Goal: Task Accomplishment & Management: Complete application form

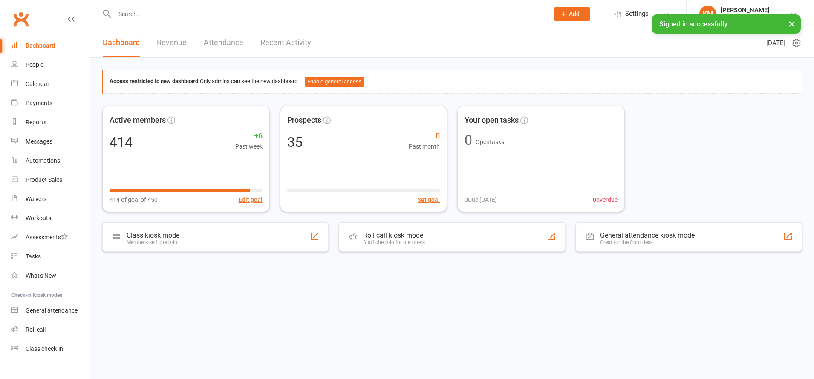
click at [151, 12] on input "text" at bounding box center [327, 14] width 431 height 12
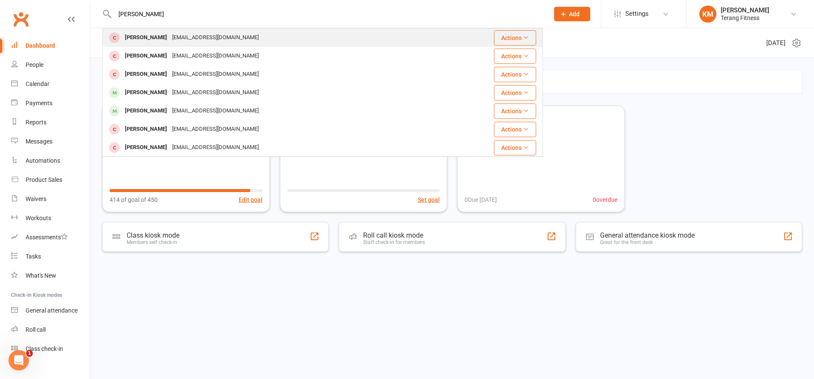
type input "[PERSON_NAME]"
click at [170, 39] on div "[EMAIL_ADDRESS][DOMAIN_NAME]" at bounding box center [216, 38] width 92 height 12
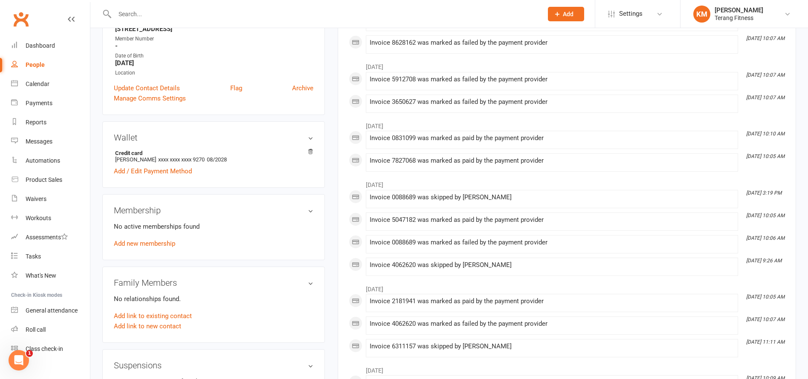
scroll to position [171, 0]
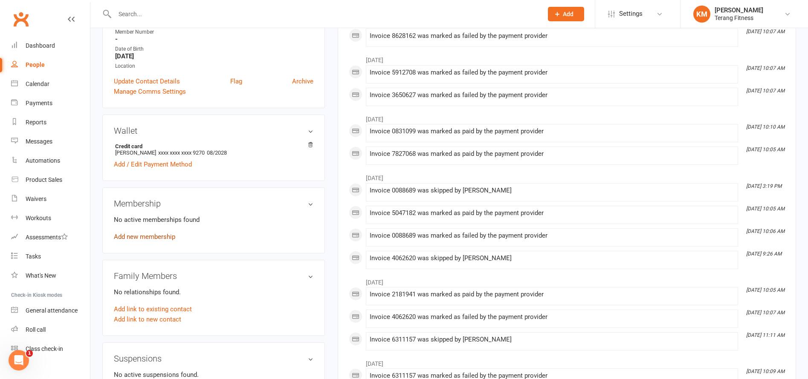
click at [147, 238] on link "Add new membership" at bounding box center [144, 237] width 61 height 8
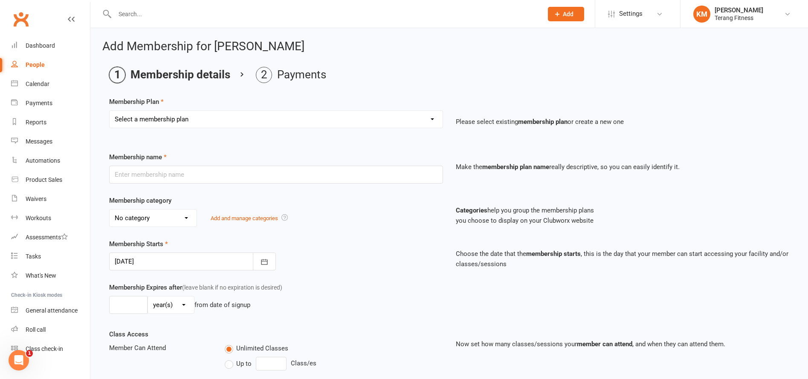
click at [154, 119] on select "Select a membership plan Create new Membership Plan Gym only Gym Only Co-op Mem…" at bounding box center [276, 119] width 333 height 17
select select "2"
click at [110, 111] on select "Select a membership plan Create new Membership Plan Gym only Gym Only Co-op Mem…" at bounding box center [276, 119] width 333 height 17
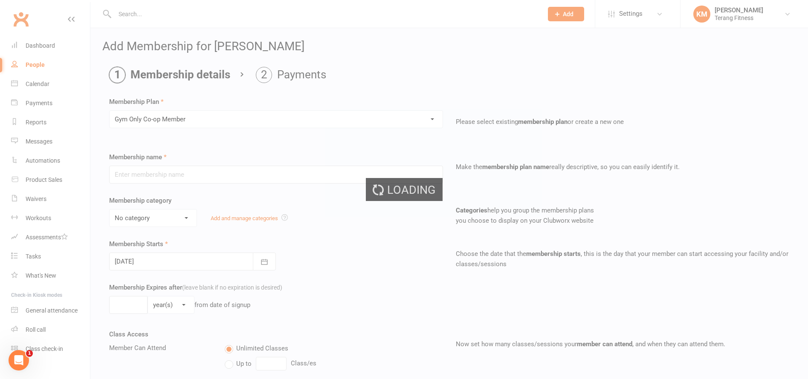
type input "Gym Only Co-op Member"
select select "5"
type input "0"
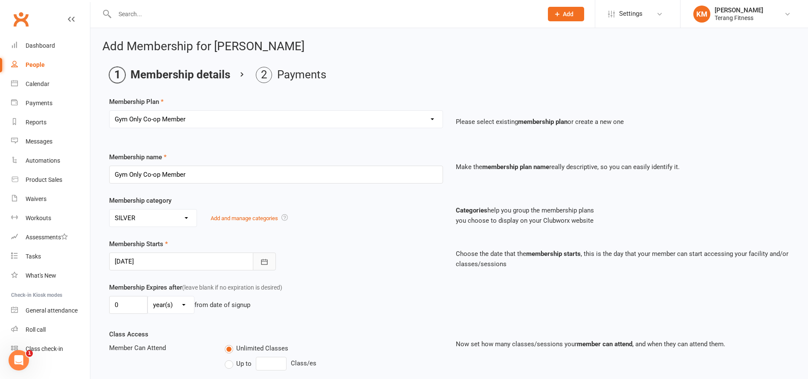
click at [265, 264] on icon "button" at bounding box center [264, 262] width 9 height 9
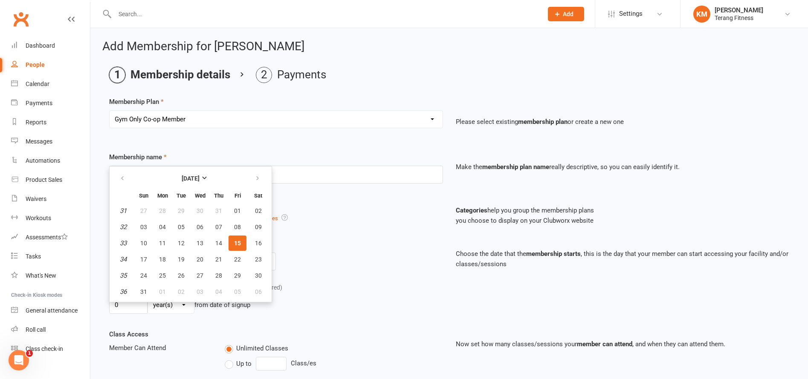
click at [305, 228] on div "Categories help you group the membership plans you choose to display on your Cl…" at bounding box center [357, 217] width 129 height 35
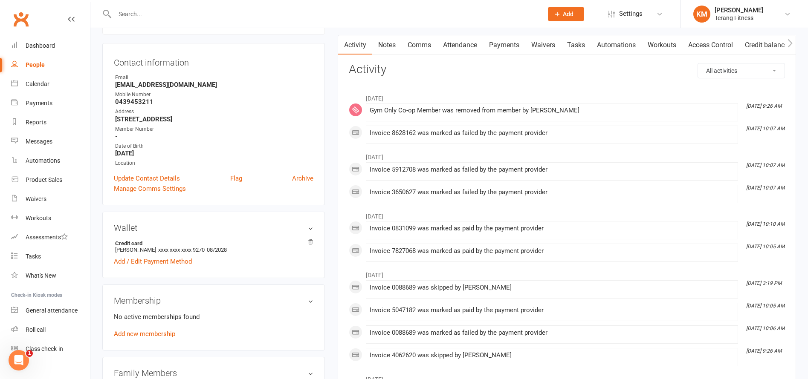
scroll to position [85, 0]
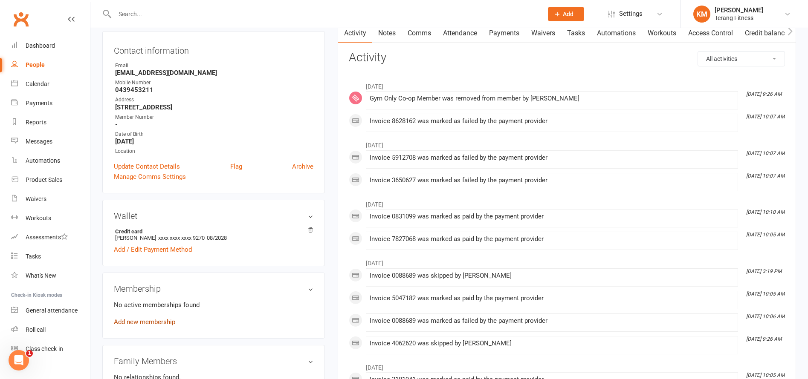
click at [149, 323] on link "Add new membership" at bounding box center [144, 322] width 61 height 8
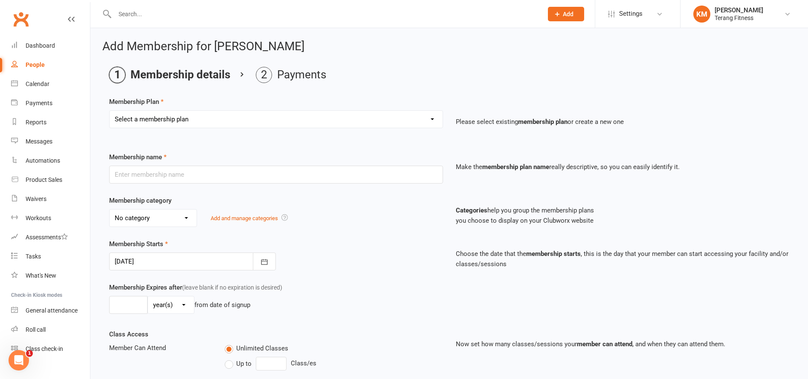
click at [172, 116] on select "Select a membership plan Create new Membership Plan Gym only Gym Only Co-op Mem…" at bounding box center [276, 119] width 333 height 17
select select "2"
click at [110, 111] on select "Select a membership plan Create new Membership Plan Gym only Gym Only Co-op Mem…" at bounding box center [276, 119] width 333 height 17
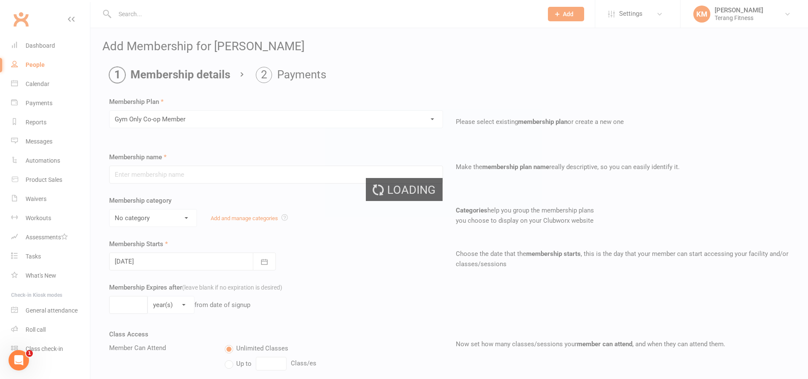
type input "Gym Only Co-op Member"
select select "5"
type input "0"
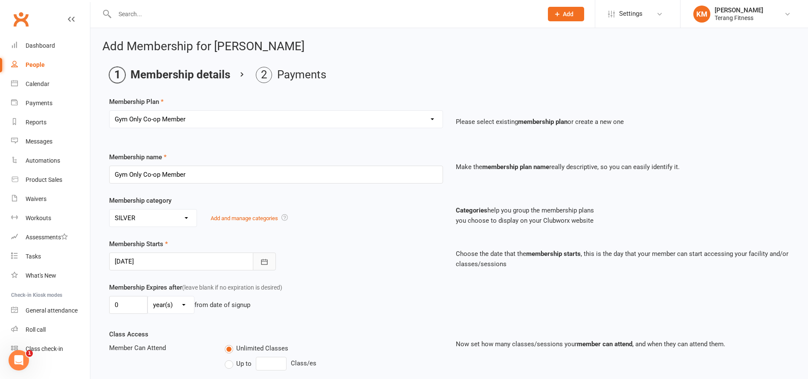
click at [268, 261] on icon "button" at bounding box center [264, 262] width 9 height 9
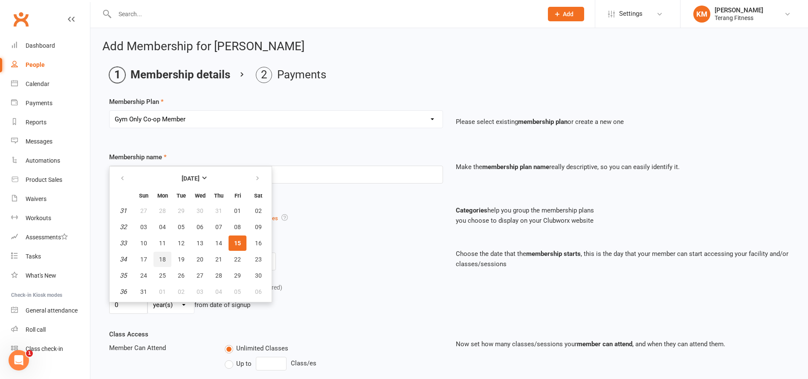
click at [162, 260] on span "18" at bounding box center [162, 259] width 7 height 7
type input "[DATE]"
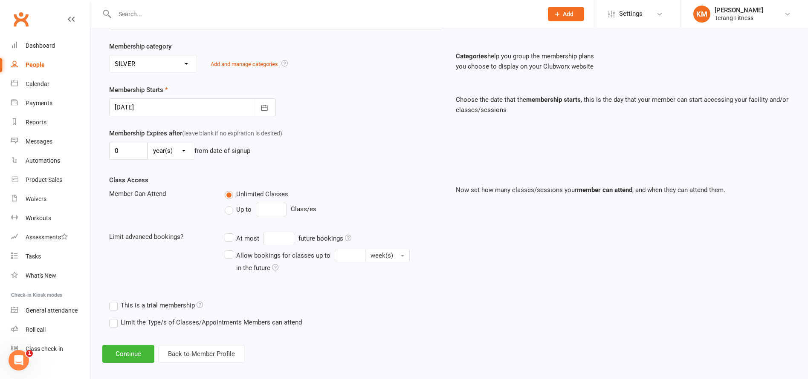
scroll to position [162, 0]
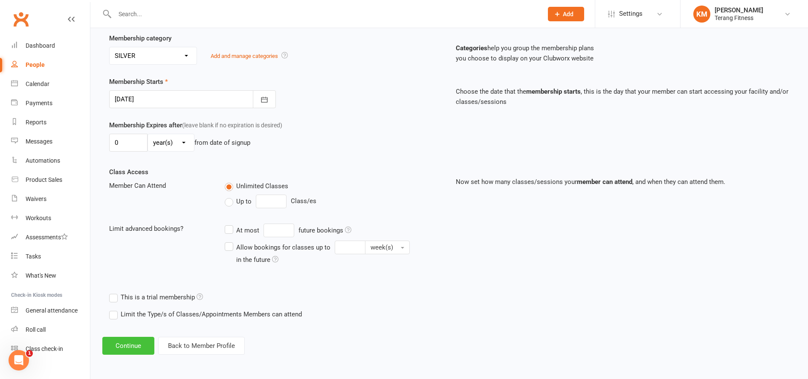
click at [134, 340] on button "Continue" at bounding box center [128, 346] width 52 height 18
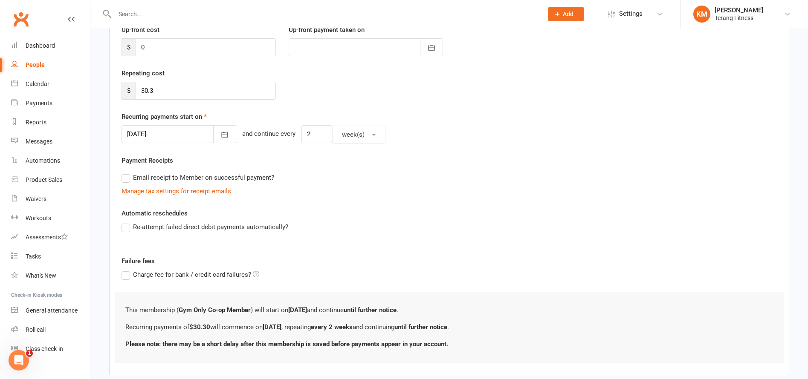
scroll to position [171, 0]
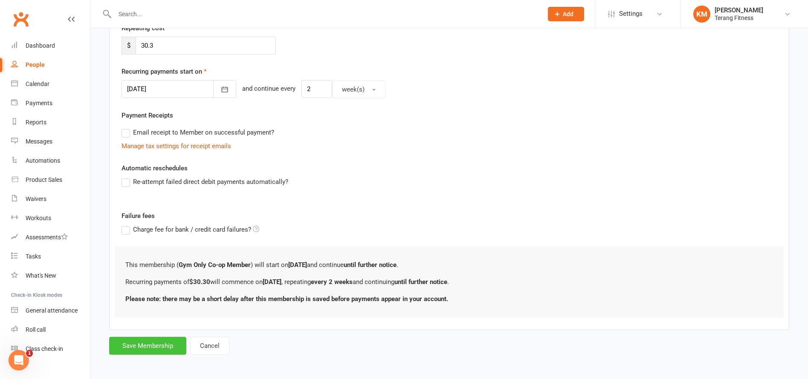
click at [154, 345] on button "Save Membership" at bounding box center [147, 346] width 77 height 18
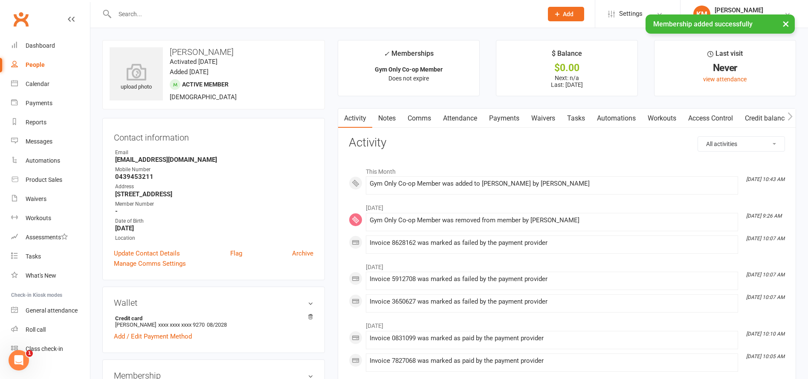
click at [140, 14] on div "× Membership added successfully" at bounding box center [398, 14] width 797 height 0
click at [140, 11] on input "text" at bounding box center [324, 14] width 425 height 12
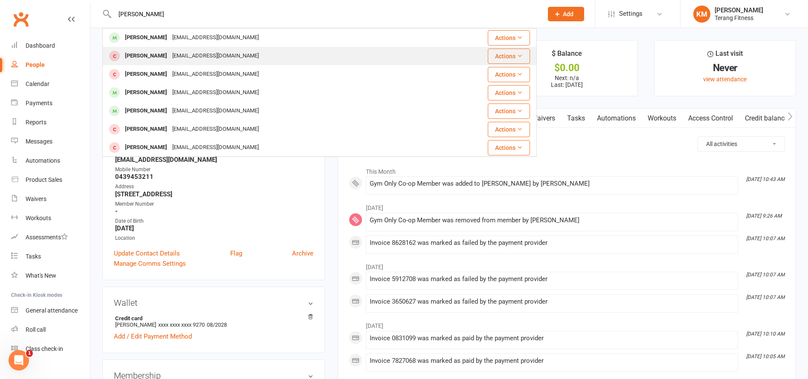
type input "[PERSON_NAME]"
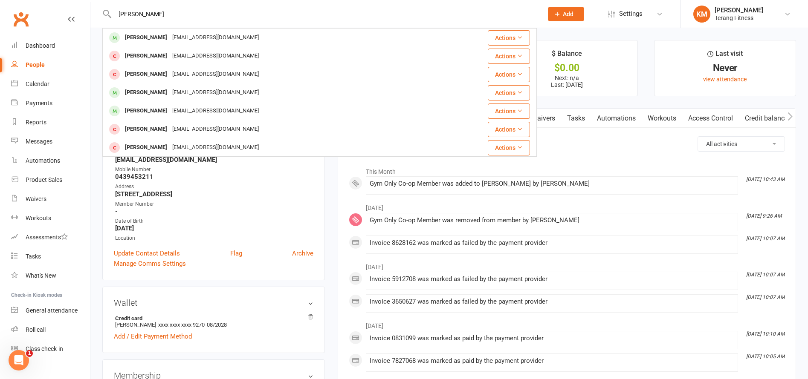
click at [172, 54] on div "[EMAIL_ADDRESS][DOMAIN_NAME]" at bounding box center [216, 56] width 92 height 12
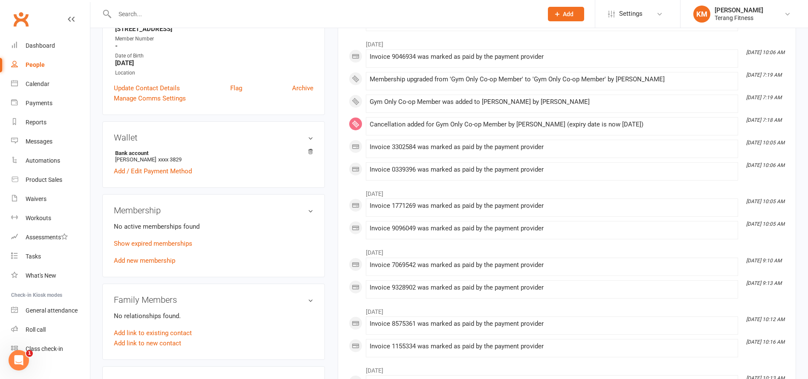
scroll to position [171, 0]
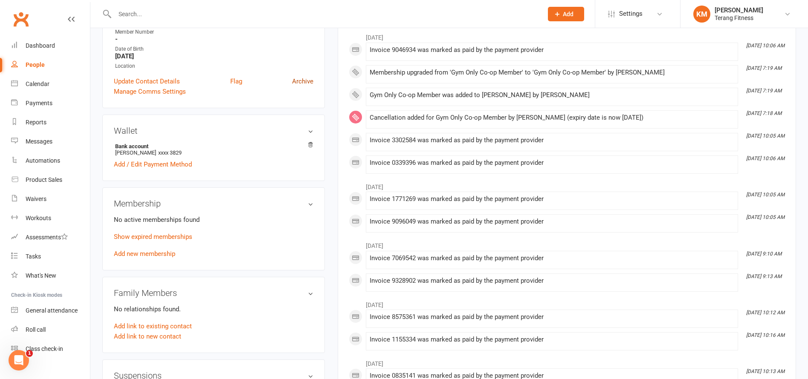
click at [303, 83] on link "Archive" at bounding box center [302, 81] width 21 height 10
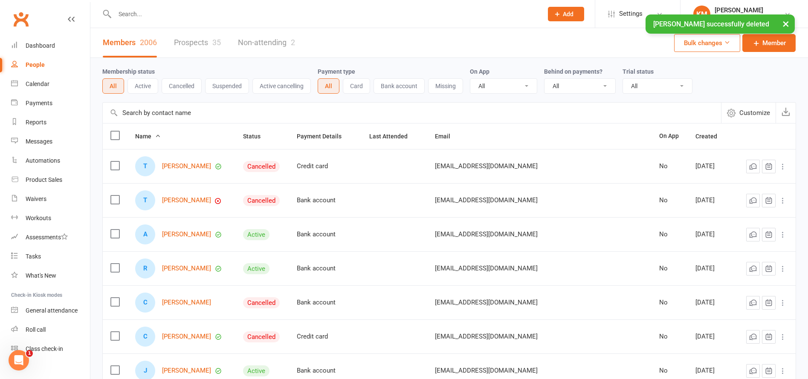
click at [159, 14] on input "text" at bounding box center [324, 14] width 425 height 12
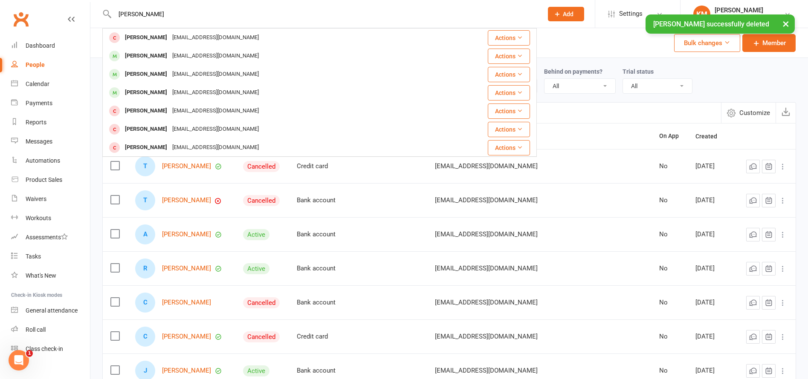
type input "[PERSON_NAME]"
click at [141, 14] on div "× [PERSON_NAME] successfully deleted" at bounding box center [398, 14] width 797 height 0
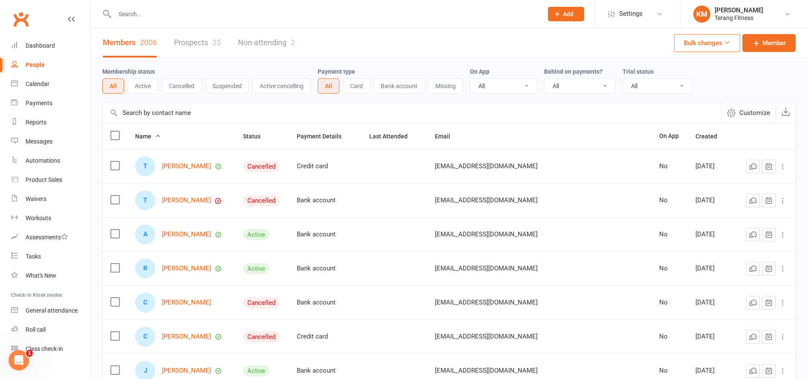
click at [137, 15] on input "text" at bounding box center [324, 14] width 425 height 12
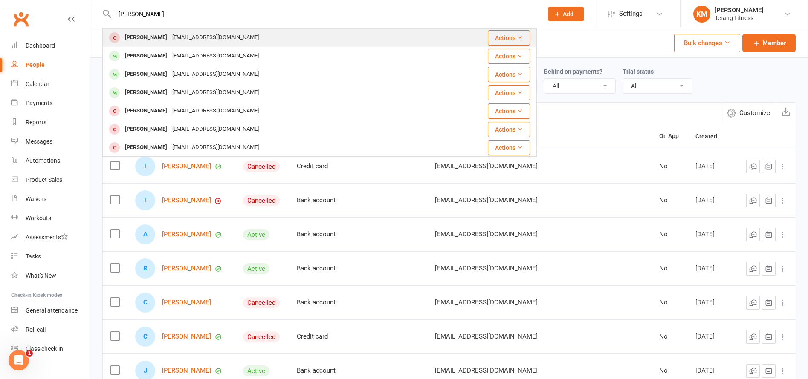
type input "[PERSON_NAME]"
click at [504, 35] on button "Actions" at bounding box center [509, 37] width 42 height 15
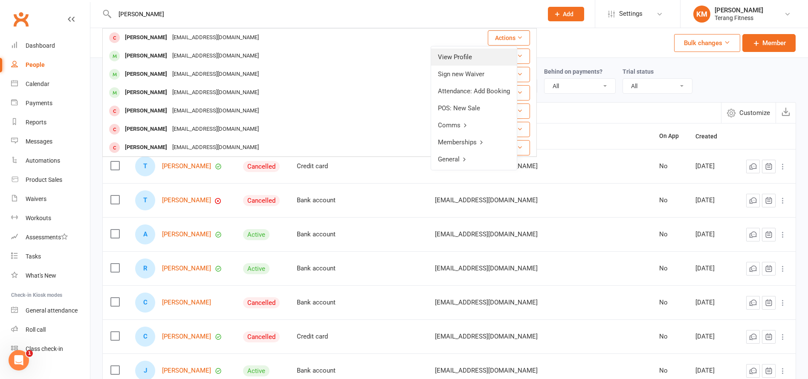
click at [492, 55] on link "View Profile" at bounding box center [474, 57] width 86 height 17
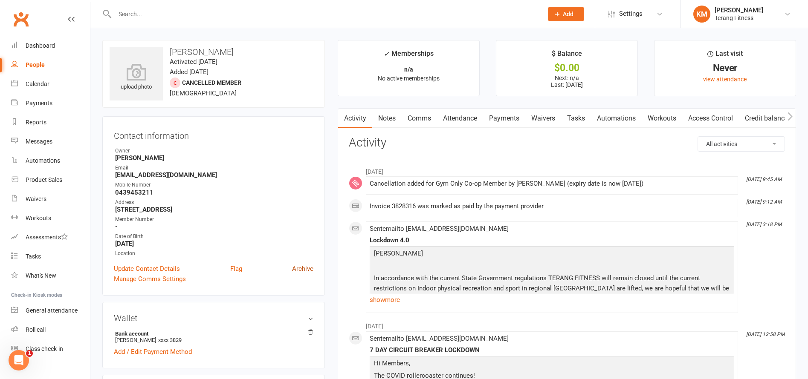
click at [302, 272] on link "Archive" at bounding box center [302, 269] width 21 height 10
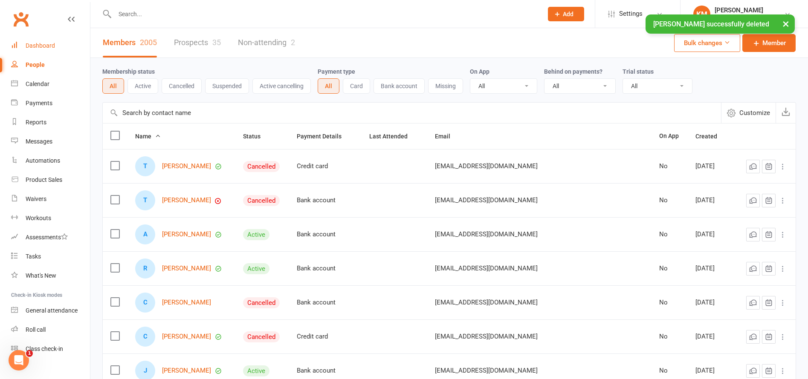
click at [29, 43] on div "Dashboard" at bounding box center [40, 45] width 29 height 7
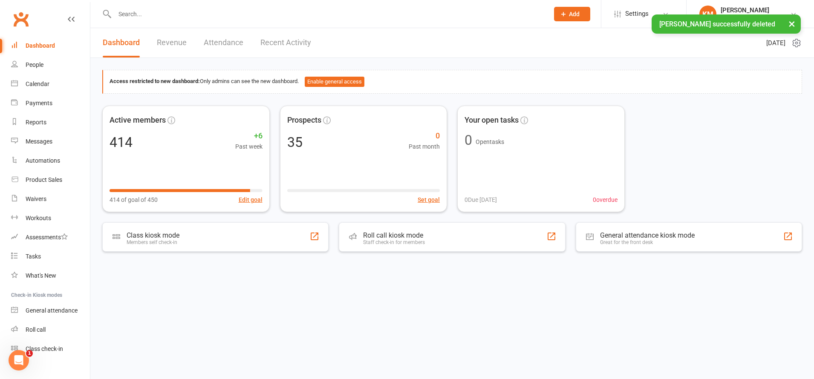
drag, startPoint x: 179, startPoint y: 12, endPoint x: 173, endPoint y: 16, distance: 6.7
click at [179, 12] on input "text" at bounding box center [327, 14] width 431 height 12
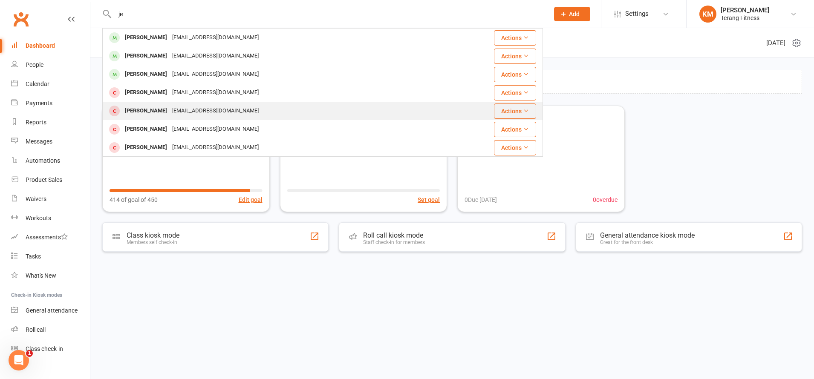
type input "j"
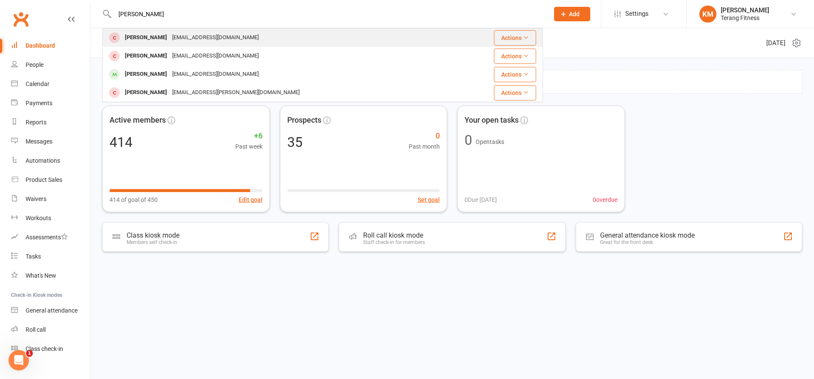
type input "[PERSON_NAME]"
click at [220, 37] on div "[EMAIL_ADDRESS][DOMAIN_NAME]" at bounding box center [216, 38] width 92 height 12
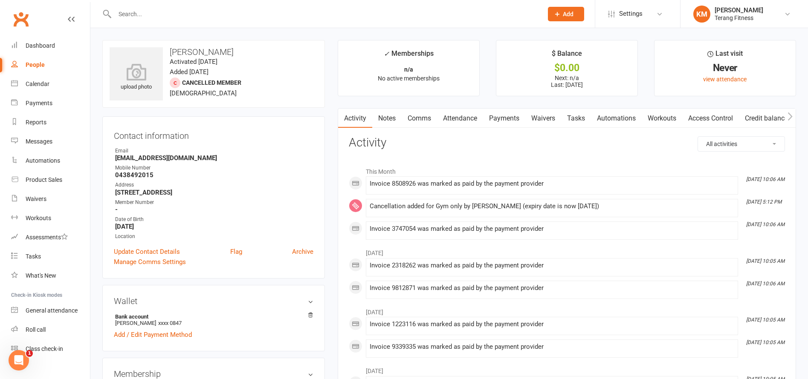
click at [304, 254] on link "Archive" at bounding box center [302, 252] width 21 height 10
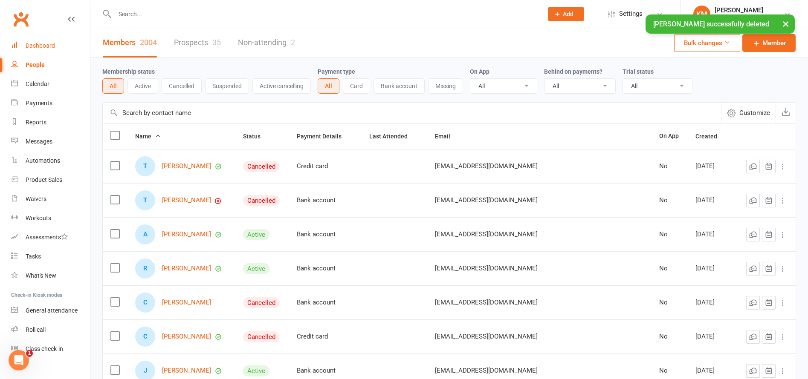
click at [42, 51] on link "Dashboard" at bounding box center [50, 45] width 79 height 19
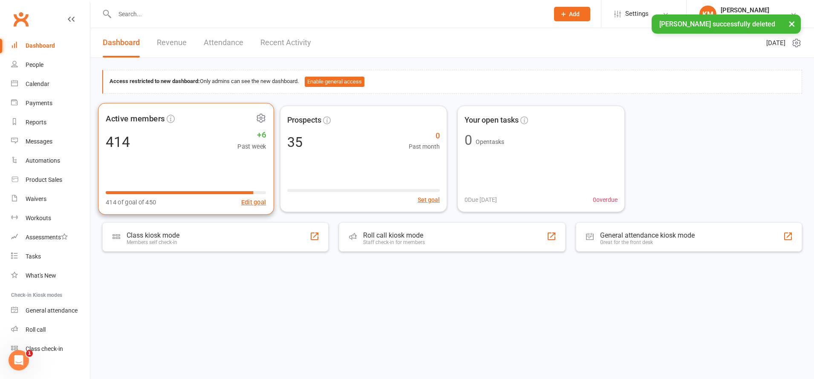
click at [199, 162] on div "Active members 414 +6 Past week 414 of goal of 450 Edit goal" at bounding box center [186, 159] width 176 height 112
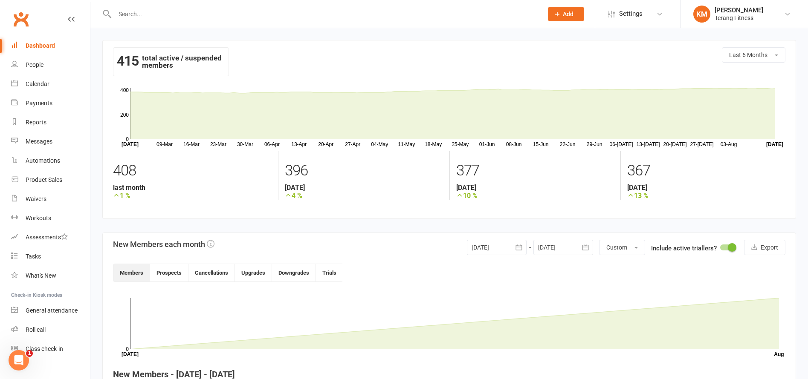
click at [27, 46] on div "Dashboard" at bounding box center [40, 45] width 29 height 7
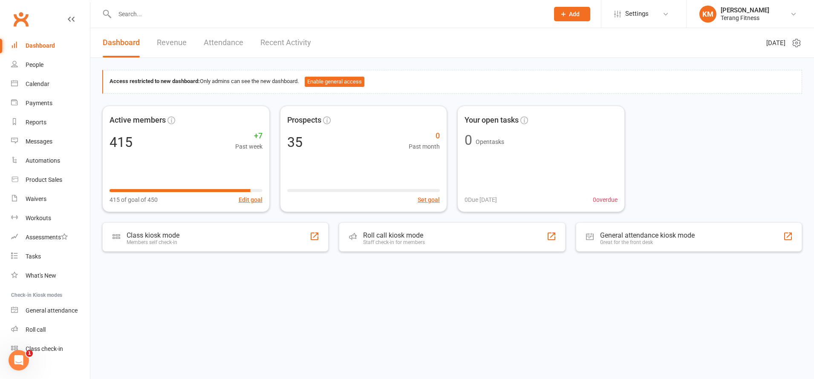
click at [45, 43] on div "Dashboard" at bounding box center [40, 45] width 29 height 7
